Goal: Communication & Community: Answer question/provide support

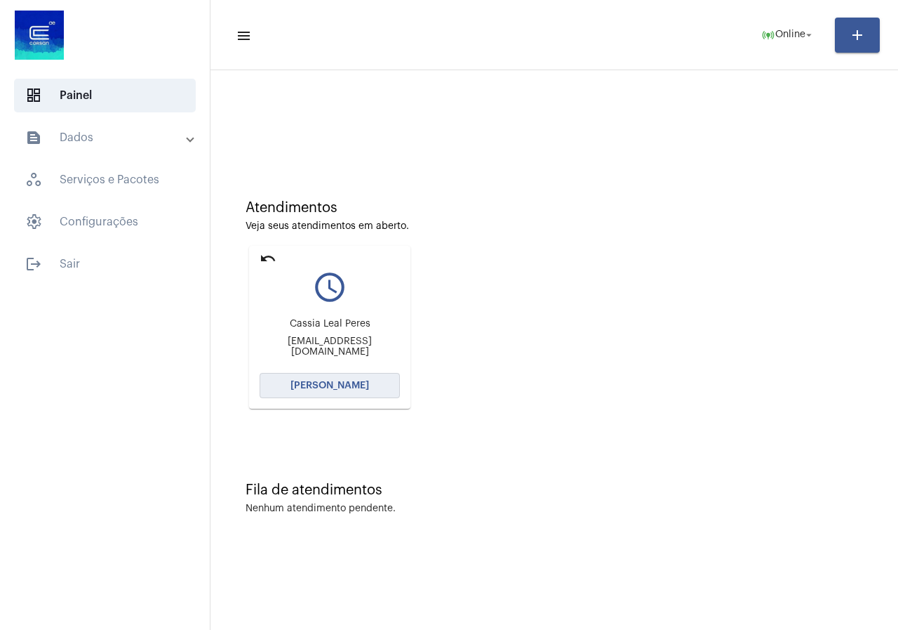
click at [366, 381] on button "[PERSON_NAME]" at bounding box center [330, 385] width 140 height 25
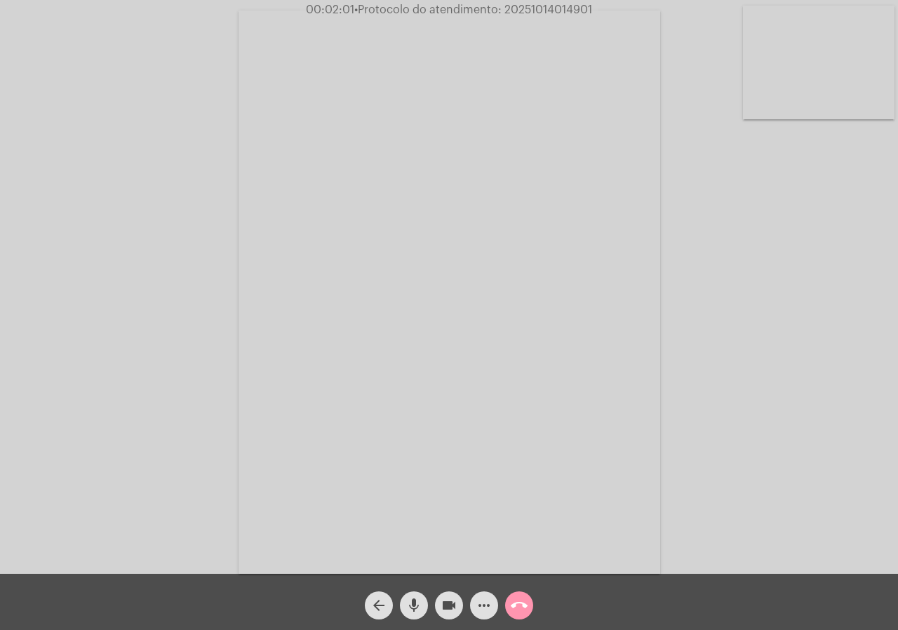
click at [456, 600] on mat-icon "videocam" at bounding box center [449, 605] width 17 height 17
click at [456, 600] on mat-icon "videocam_off" at bounding box center [449, 605] width 17 height 17
click at [520, 594] on span "call_end" at bounding box center [519, 605] width 17 height 28
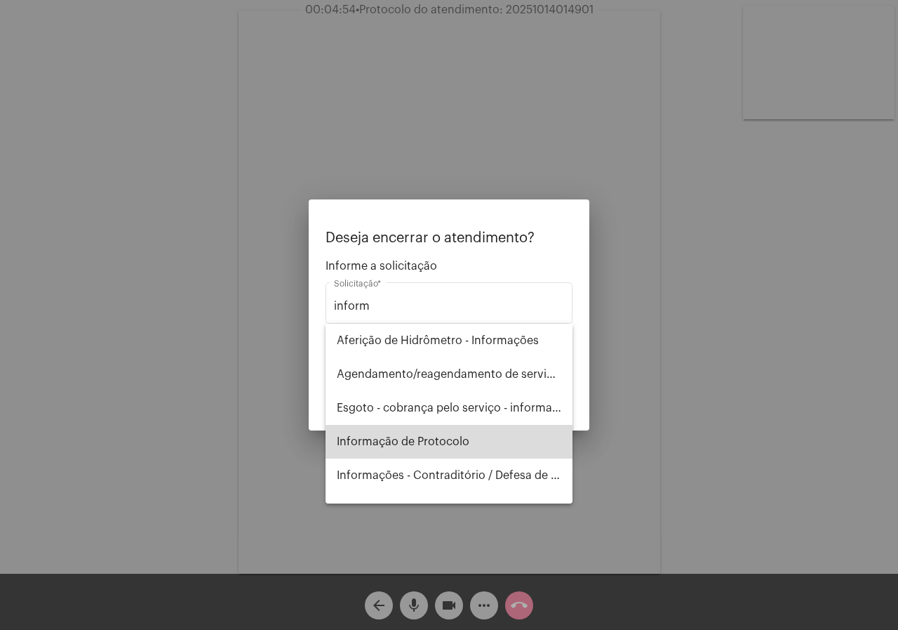
click at [473, 446] on span "Informação de Protocolo" at bounding box center [449, 442] width 225 height 34
type input "Informação de Protocolo"
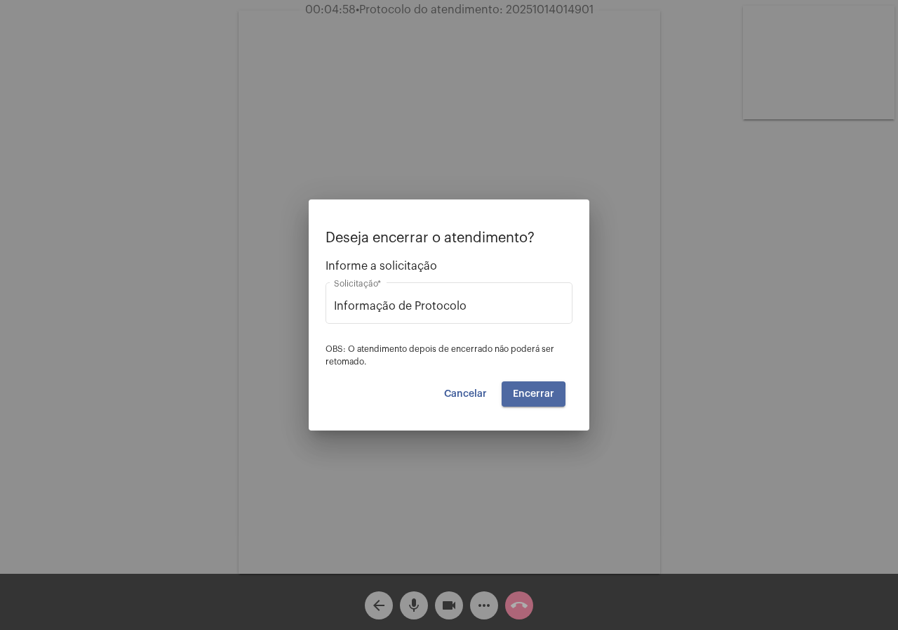
click at [514, 397] on span "Encerrar" at bounding box center [533, 394] width 41 height 10
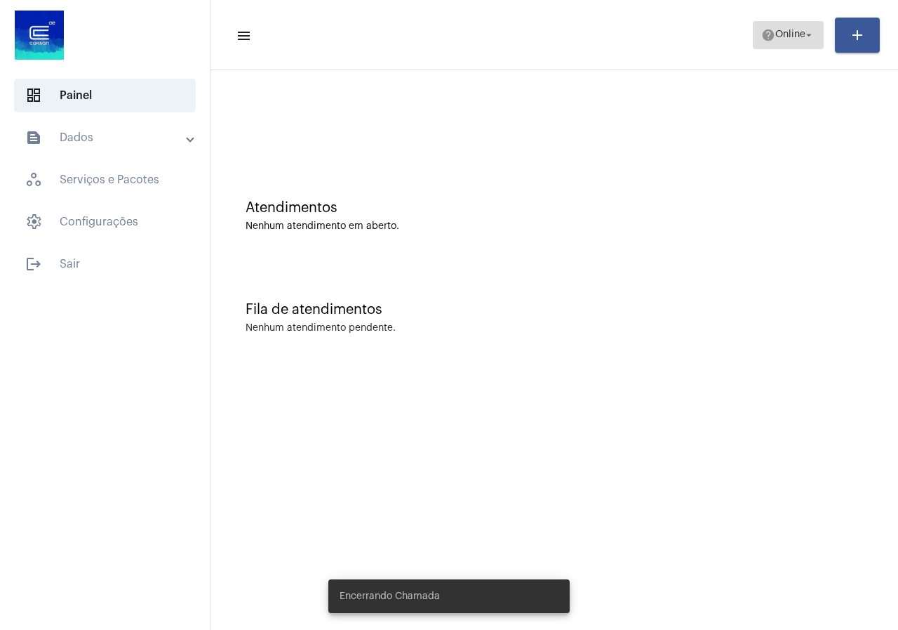
click at [785, 38] on span "Online" at bounding box center [791, 35] width 30 height 10
